Goal: Information Seeking & Learning: Find specific fact

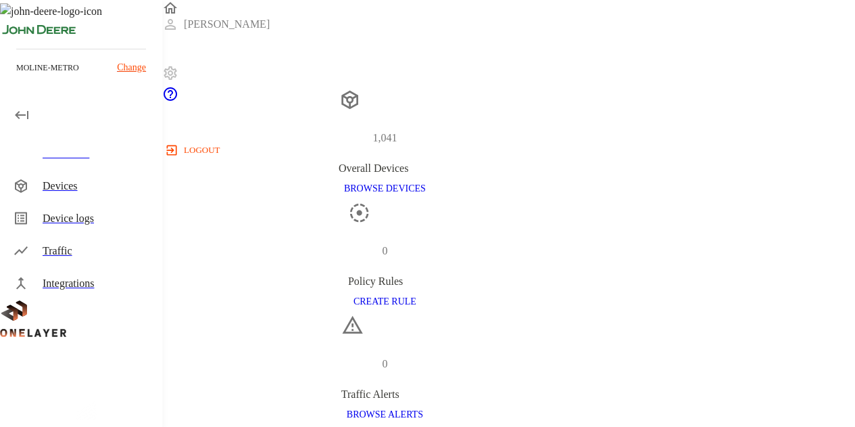
click at [46, 181] on div "Devices" at bounding box center [97, 186] width 109 height 16
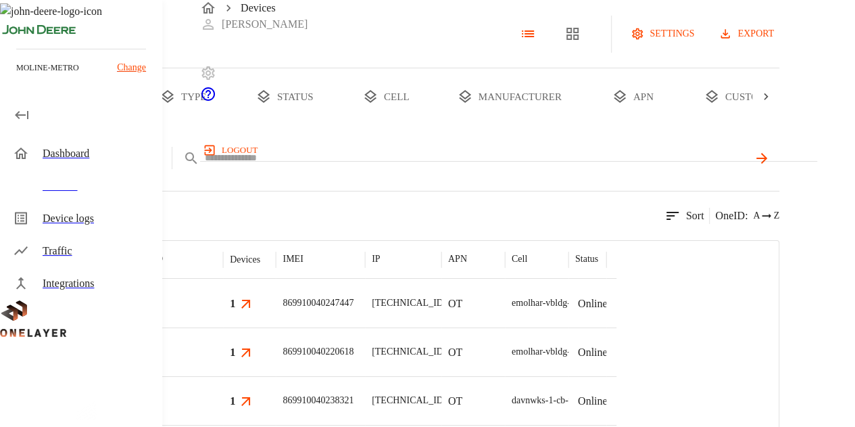
click at [410, 168] on input "text" at bounding box center [476, 158] width 543 height 20
paste input "**********"
type input "**********"
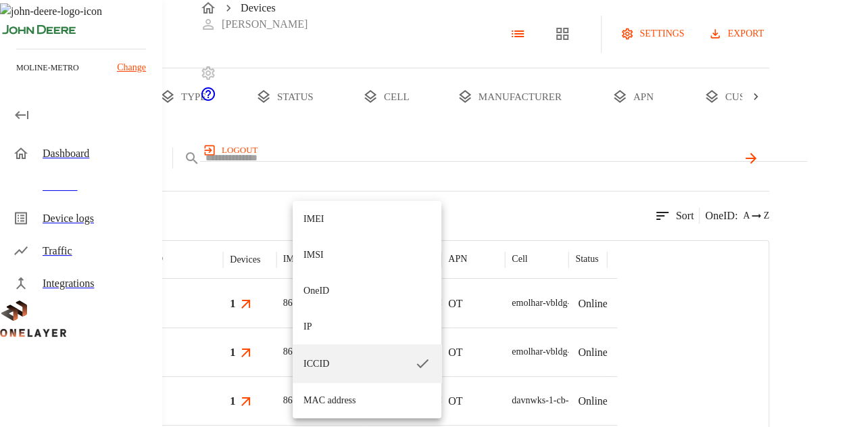
click at [341, 208] on body "Devices [PERSON_NAME] logout moline-metro Change Dashboard Devices Device logs …" at bounding box center [427, 332] width 855 height 664
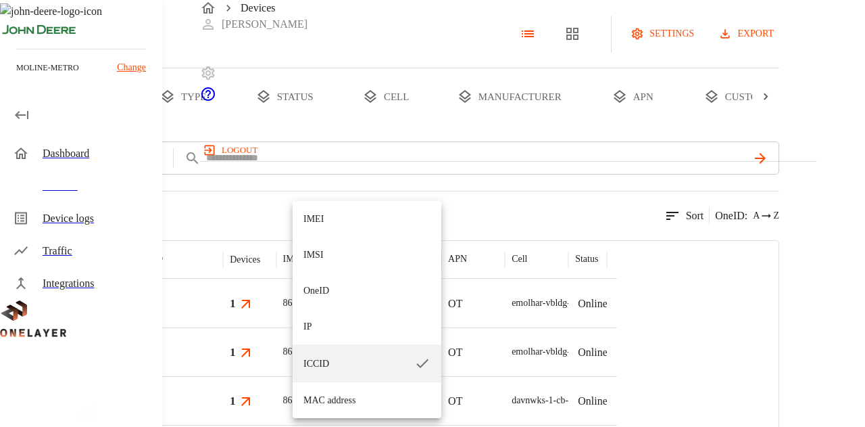
click at [319, 336] on li "IP" at bounding box center [367, 326] width 149 height 36
type input "**"
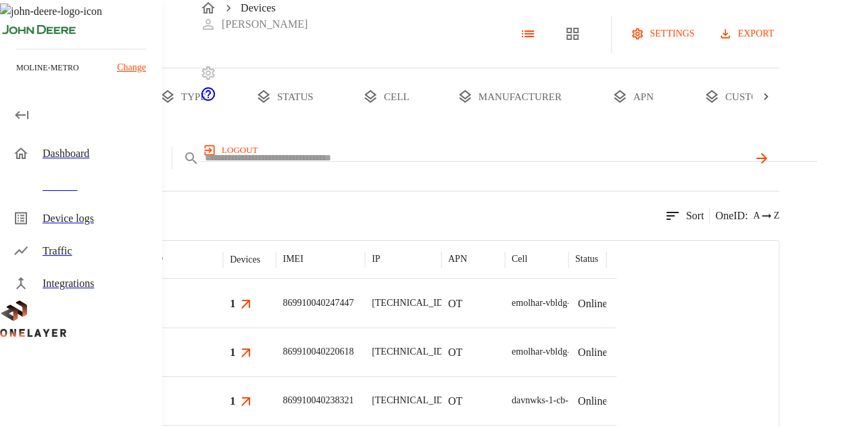
click at [434, 168] on input "text" at bounding box center [476, 158] width 543 height 20
paste input "**********"
type input "**********"
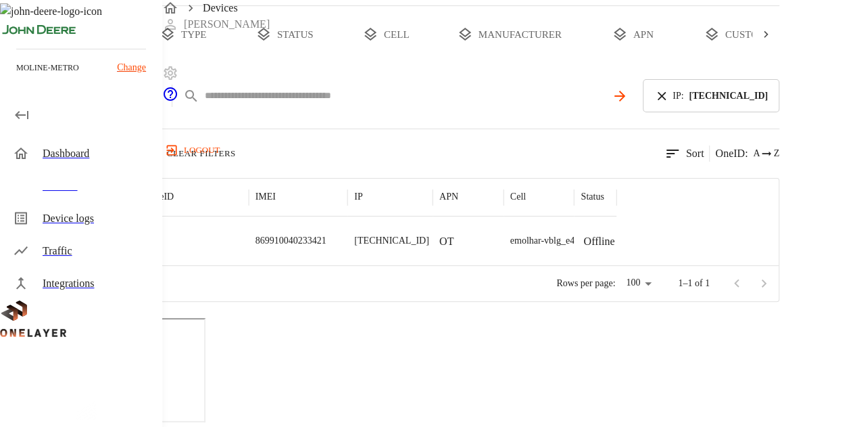
scroll to position [199, 0]
click at [348, 216] on div "869910040233421" at bounding box center [298, 240] width 99 height 49
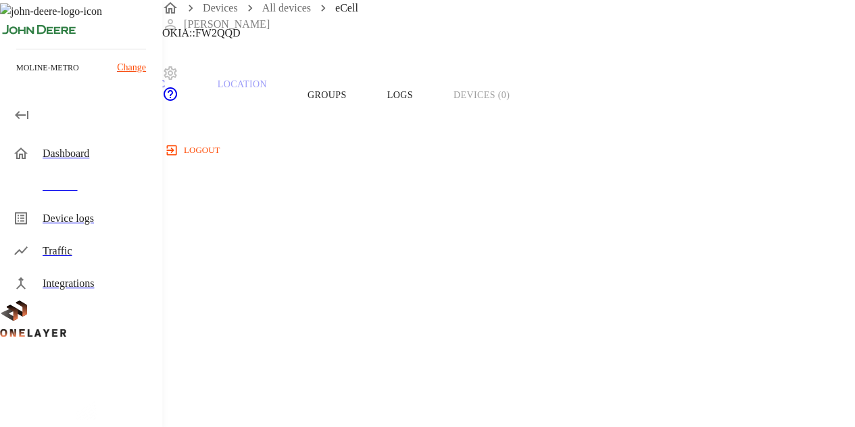
scroll to position [68, 0]
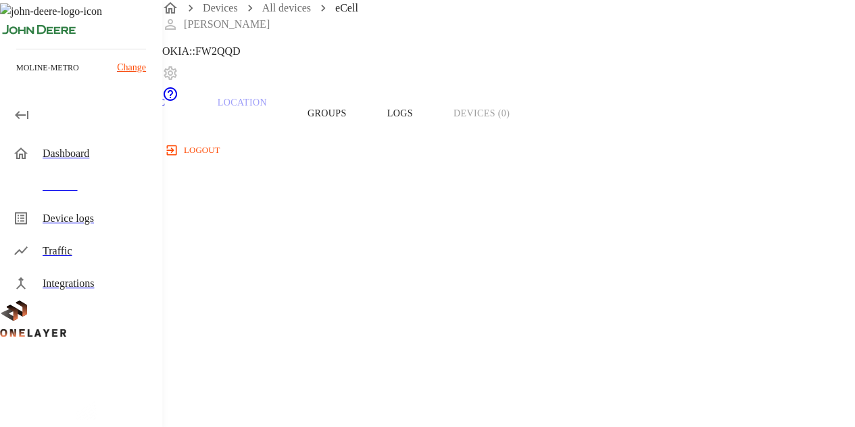
click at [367, 137] on button "Groups" at bounding box center [327, 113] width 80 height 86
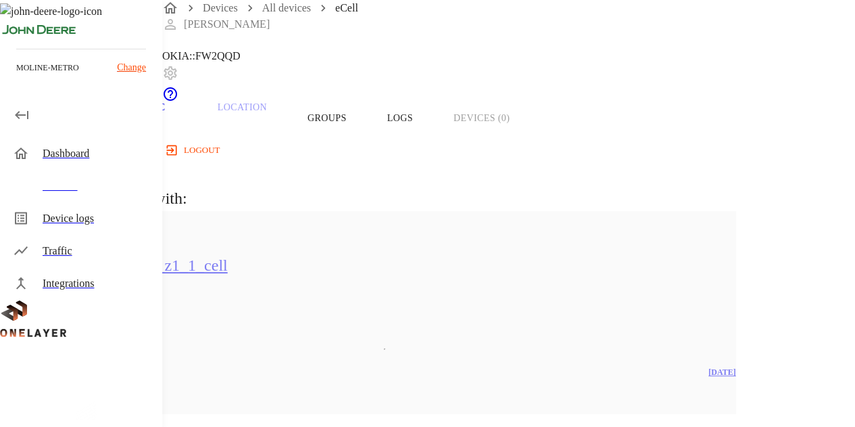
scroll to position [42, 0]
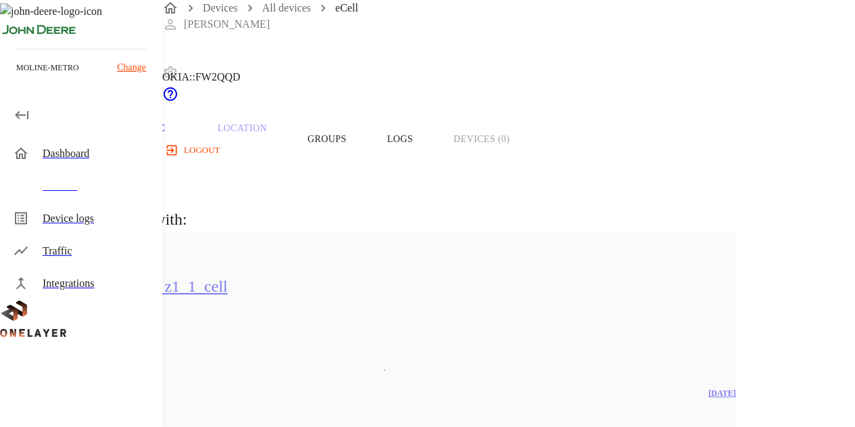
click at [93, 177] on button "Overview" at bounding box center [46, 139] width 93 height 86
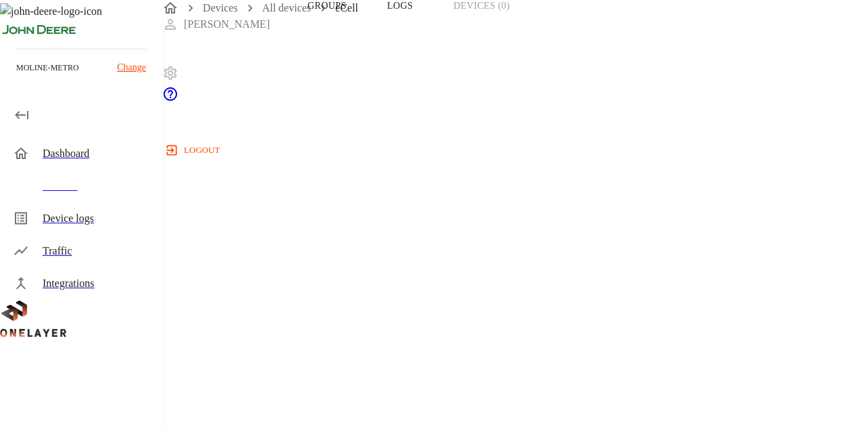
scroll to position [157, 0]
drag, startPoint x: 655, startPoint y: 99, endPoint x: 628, endPoint y: 105, distance: 27.7
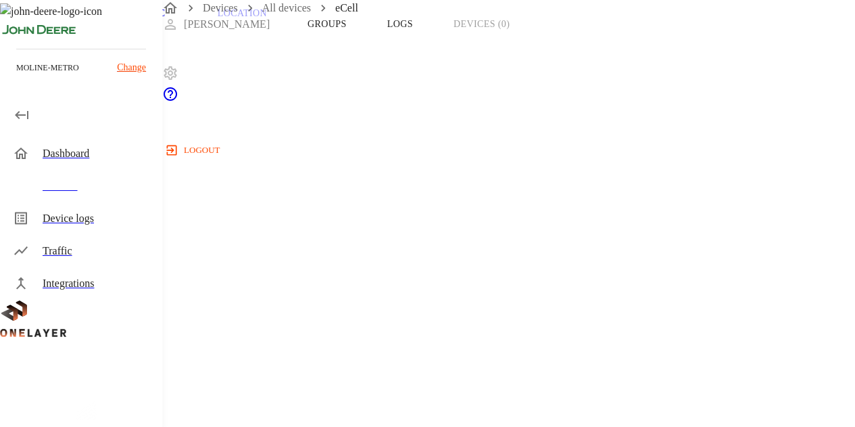
drag, startPoint x: 652, startPoint y: 99, endPoint x: 630, endPoint y: 102, distance: 21.8
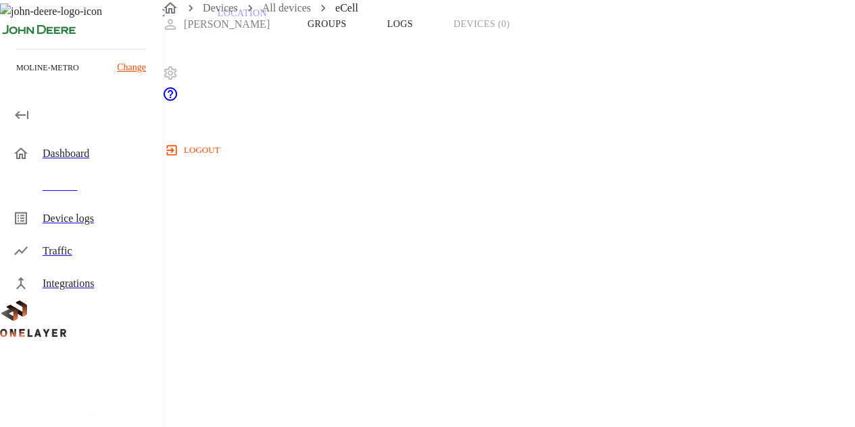
drag, startPoint x: 580, startPoint y: 172, endPoint x: 699, endPoint y: 178, distance: 119.1
drag, startPoint x: 506, startPoint y: 124, endPoint x: 504, endPoint y: 117, distance: 7.1
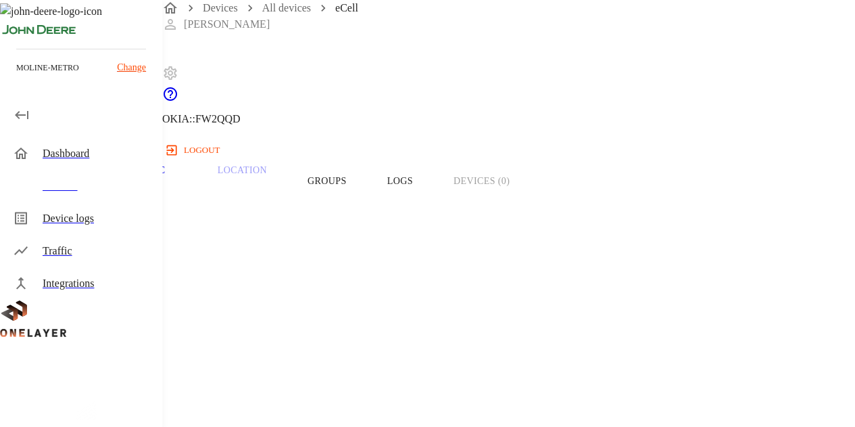
click at [241, 24] on div "eCell" at bounding box center [150, 12] width 180 height 24
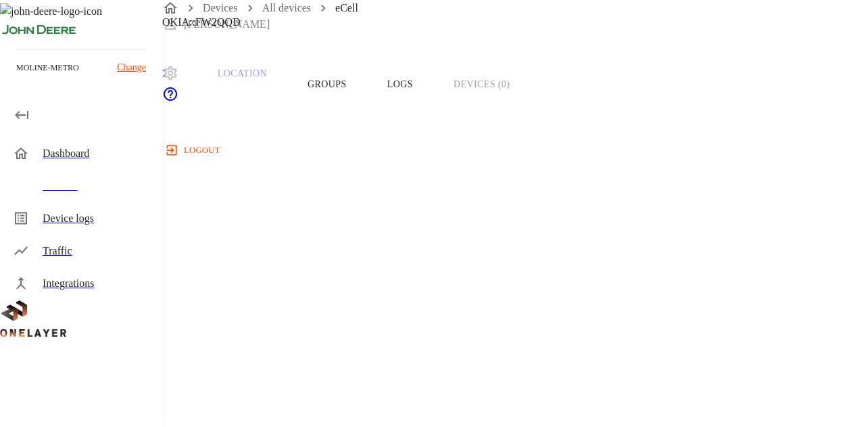
scroll to position [203, 0]
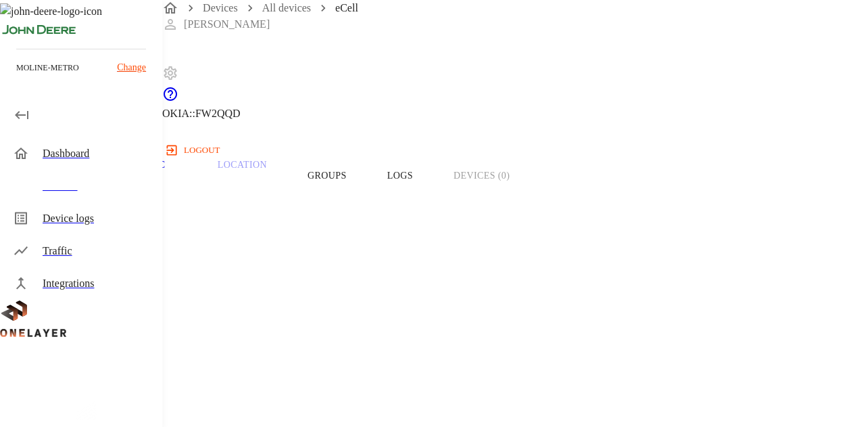
scroll to position [0, 0]
click at [367, 209] on button "Groups" at bounding box center [327, 181] width 80 height 86
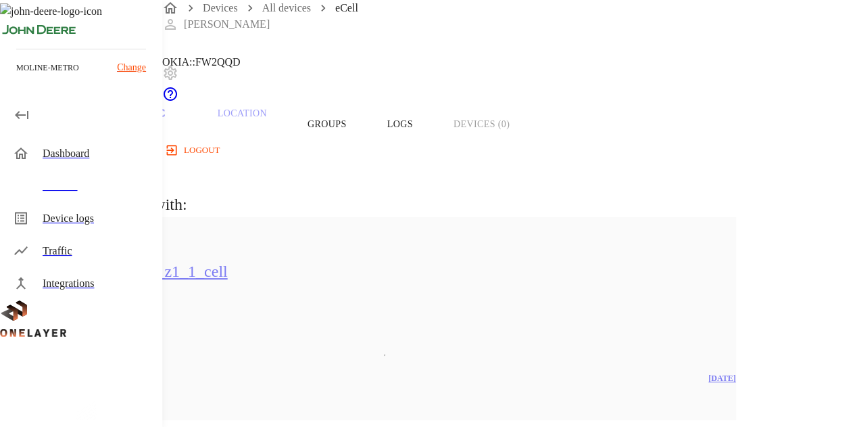
scroll to position [135, 0]
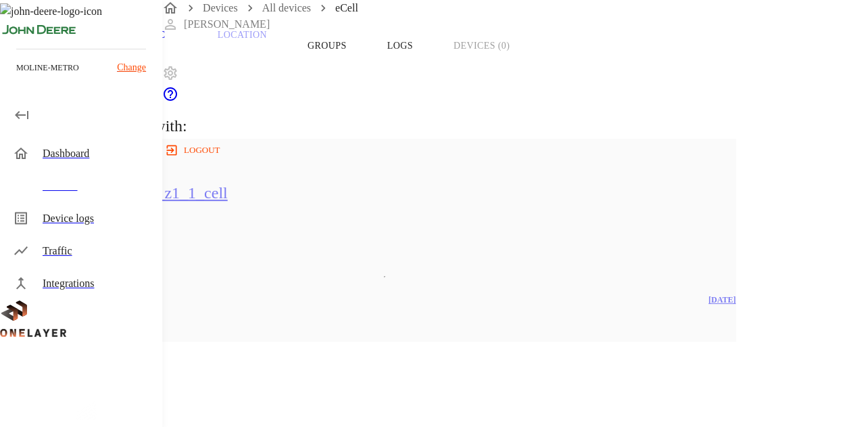
click at [93, 64] on button "Overview" at bounding box center [46, 46] width 93 height 86
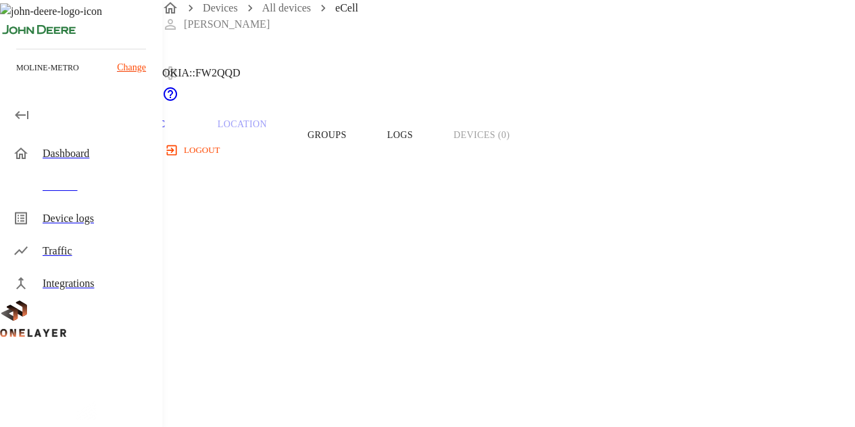
scroll to position [68, 0]
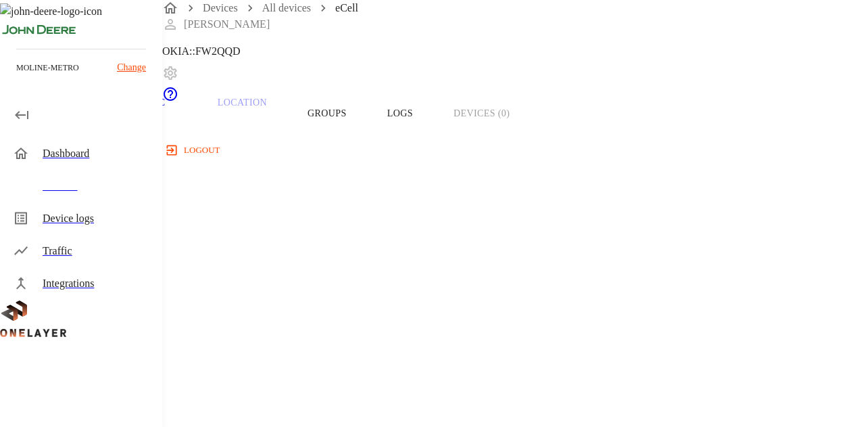
drag, startPoint x: 758, startPoint y: 270, endPoint x: 806, endPoint y: 266, distance: 47.5
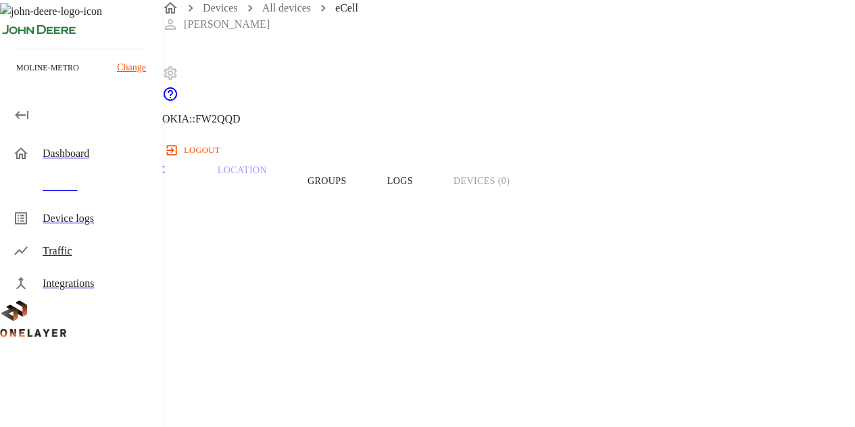
scroll to position [0, 0]
click at [241, 127] on p "Cell #EB211210933::NOKIA::FW2QQD" at bounding box center [150, 119] width 180 height 16
click at [530, 79] on header "eCell [TECHNICAL_ID] #dfd1e585 Cell #EB211210933::NOKIA::FW2QQD" at bounding box center [385, 69] width 770 height 138
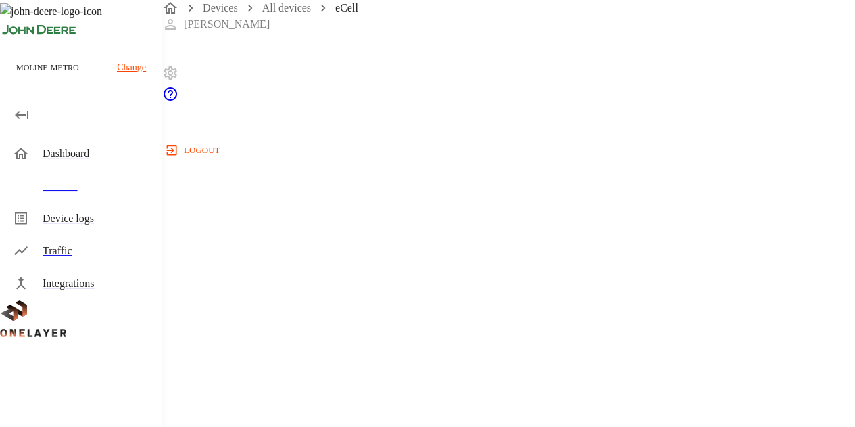
copy span "8900099100002588021"
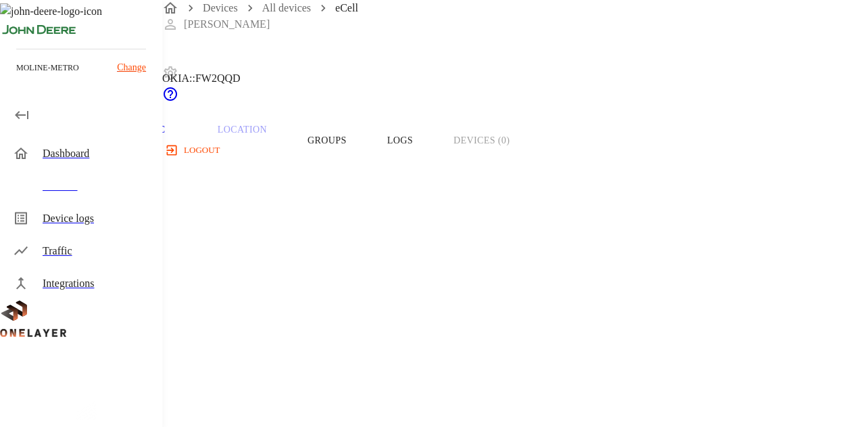
scroll to position [22, 0]
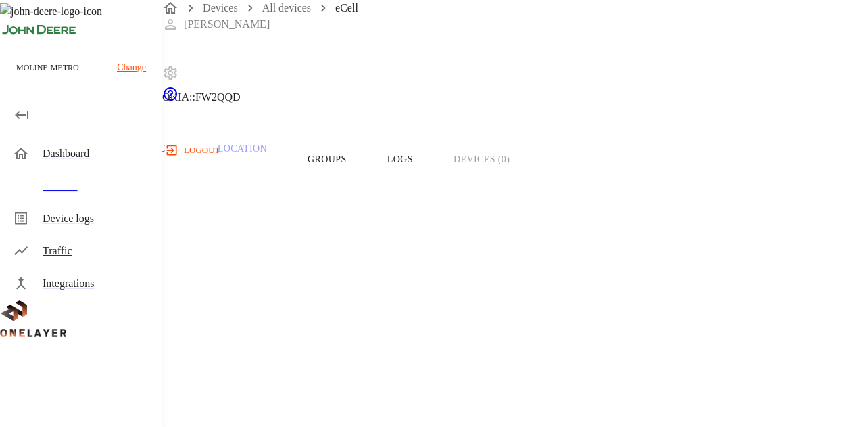
copy p "[TECHNICAL_ID]"
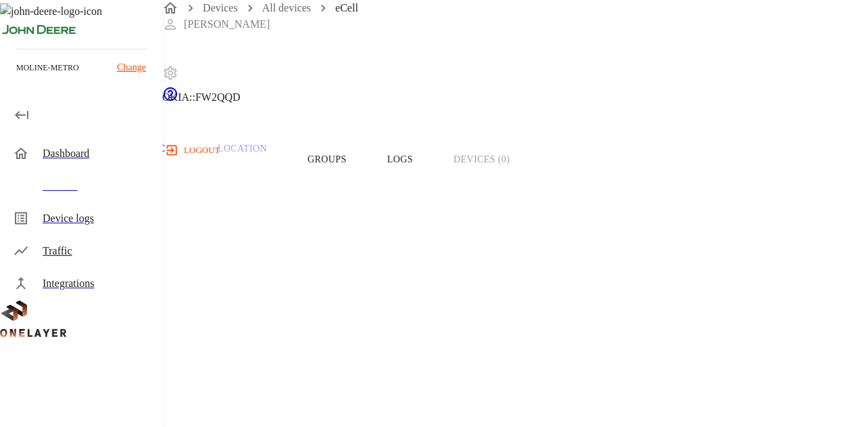
click at [433, 185] on button "Logs" at bounding box center [400, 159] width 66 height 86
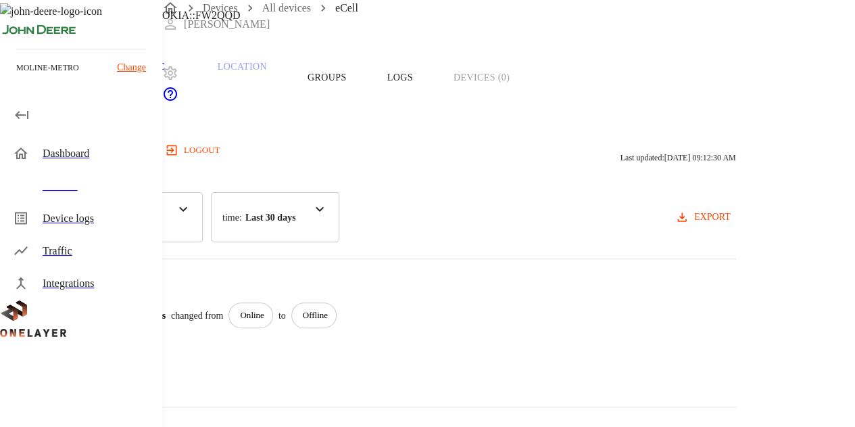
scroll to position [25, 0]
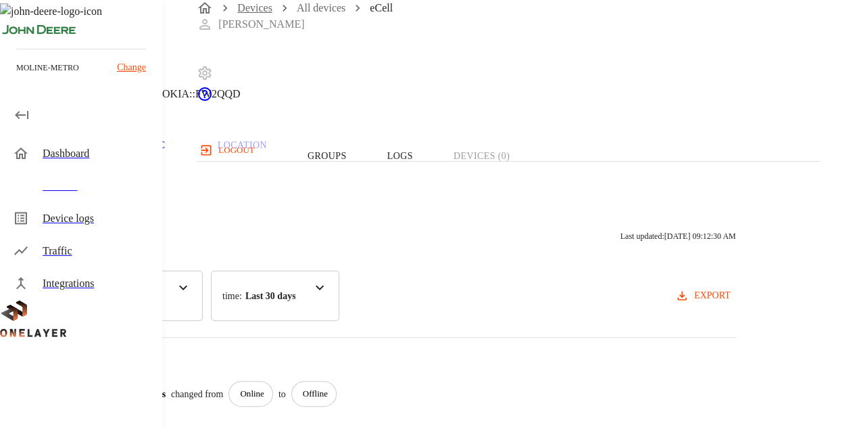
click at [268, 14] on link "Devices" at bounding box center [254, 7] width 35 height 11
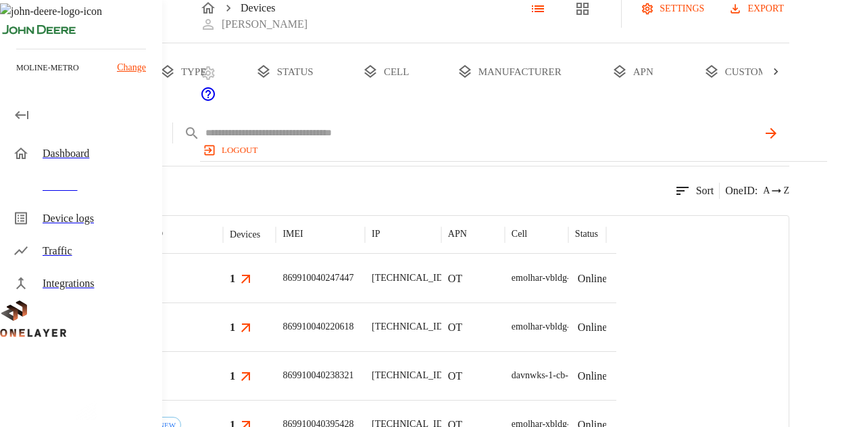
click at [356, 189] on body "Devices [PERSON_NAME] logout moline-metro Change Dashboard Devices Device logs …" at bounding box center [432, 307] width 865 height 664
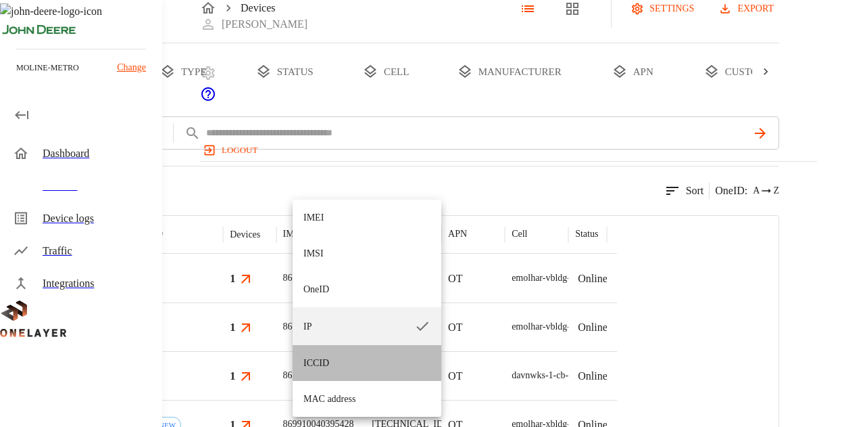
click at [348, 366] on li "ICCID" at bounding box center [367, 363] width 149 height 36
type input "*****"
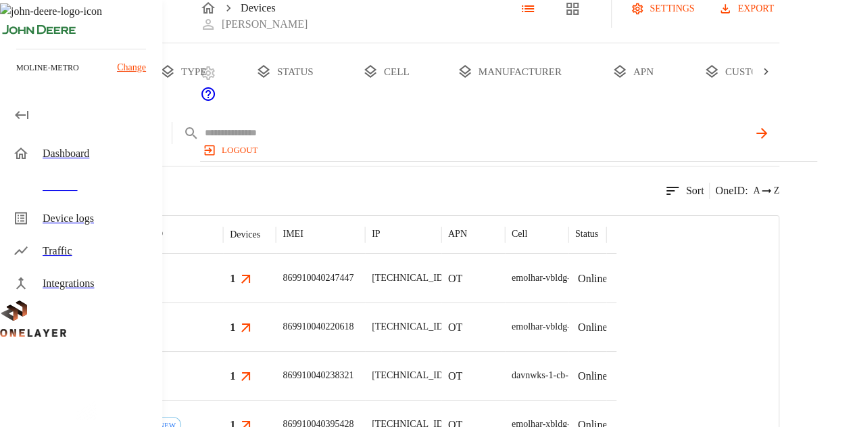
click at [445, 143] on input "text" at bounding box center [476, 133] width 543 height 20
paste input "**********"
type input "**********"
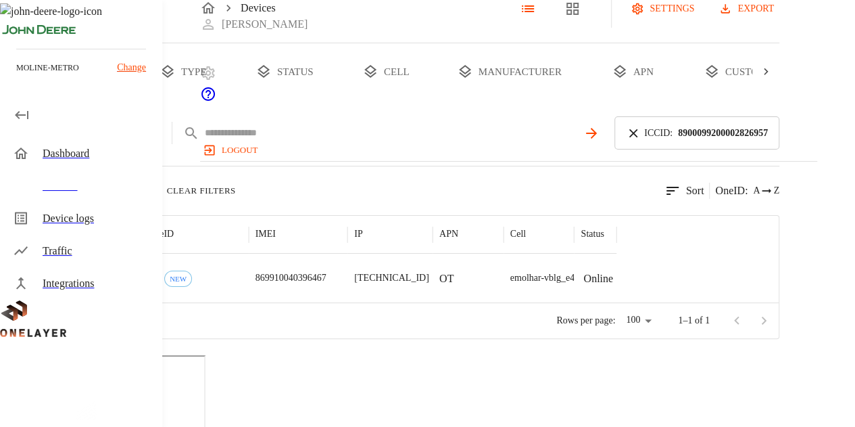
scroll to position [160, 0]
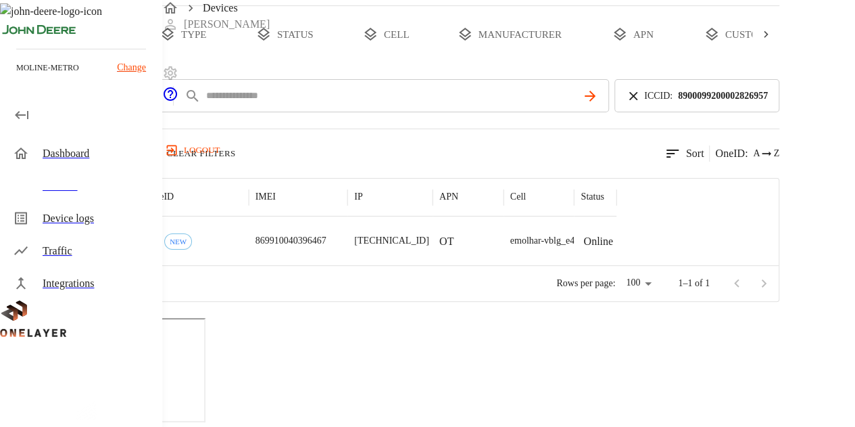
click at [348, 248] on div "869910040396467" at bounding box center [298, 240] width 99 height 49
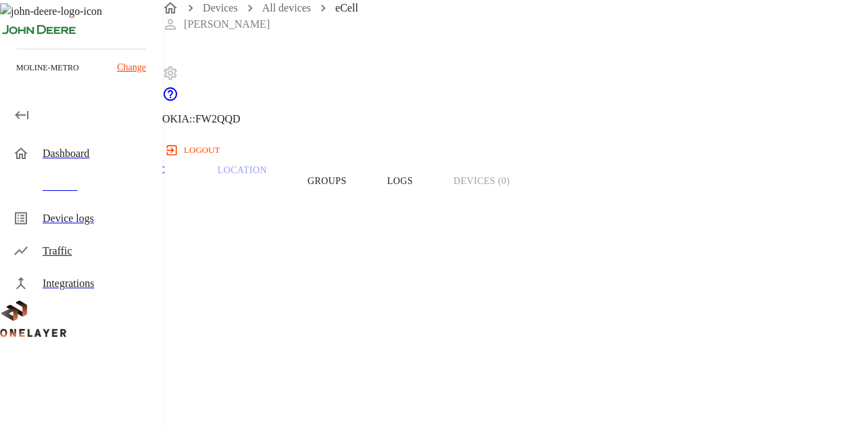
click at [367, 199] on button "Groups" at bounding box center [327, 181] width 80 height 86
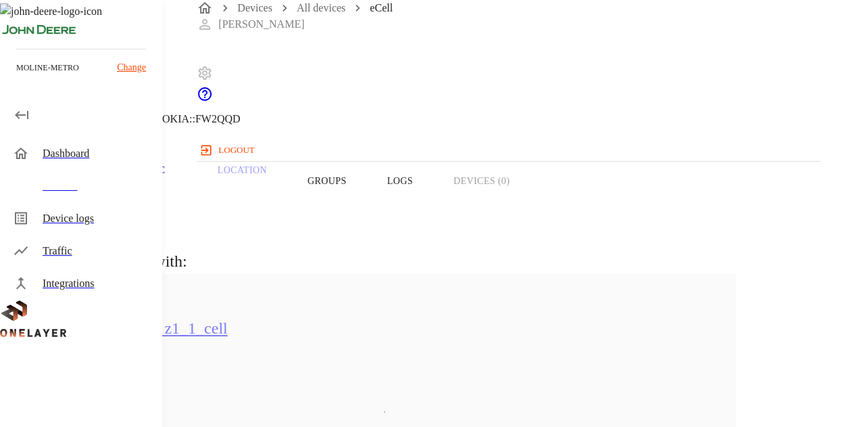
click at [93, 210] on button "Overview" at bounding box center [46, 181] width 93 height 86
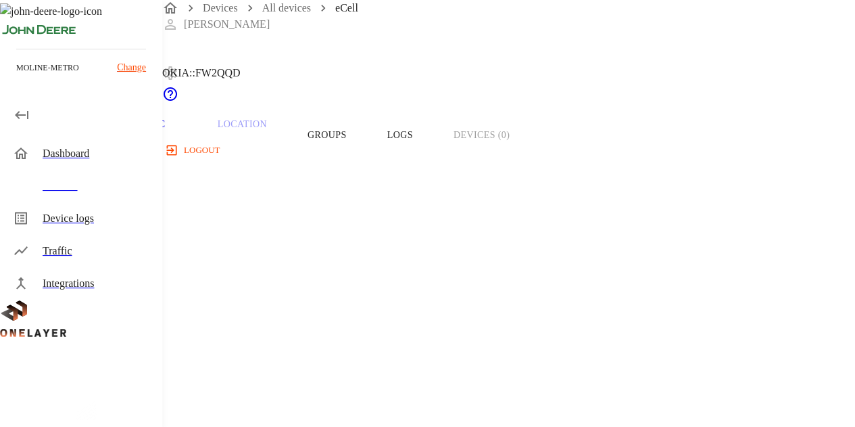
scroll to position [68, 0]
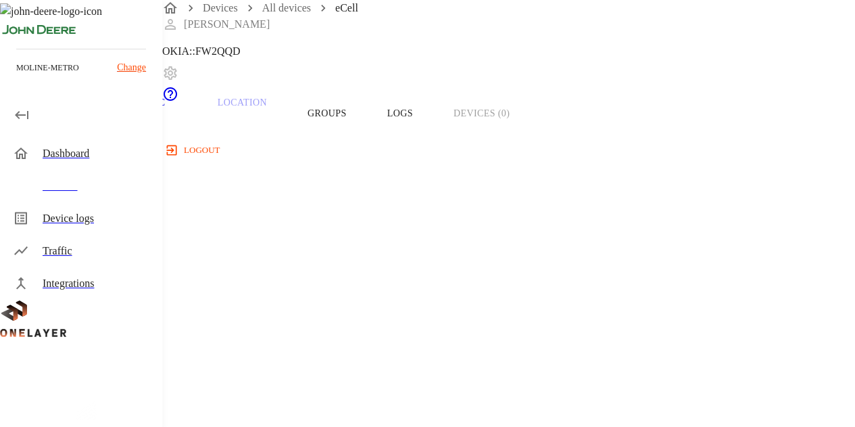
copy p "[TECHNICAL_ID]"
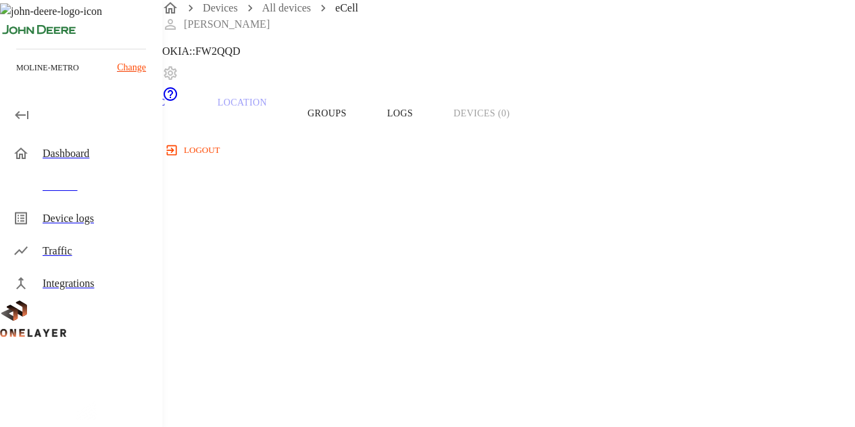
copy span "869910040396467"
